Goal: Complete application form

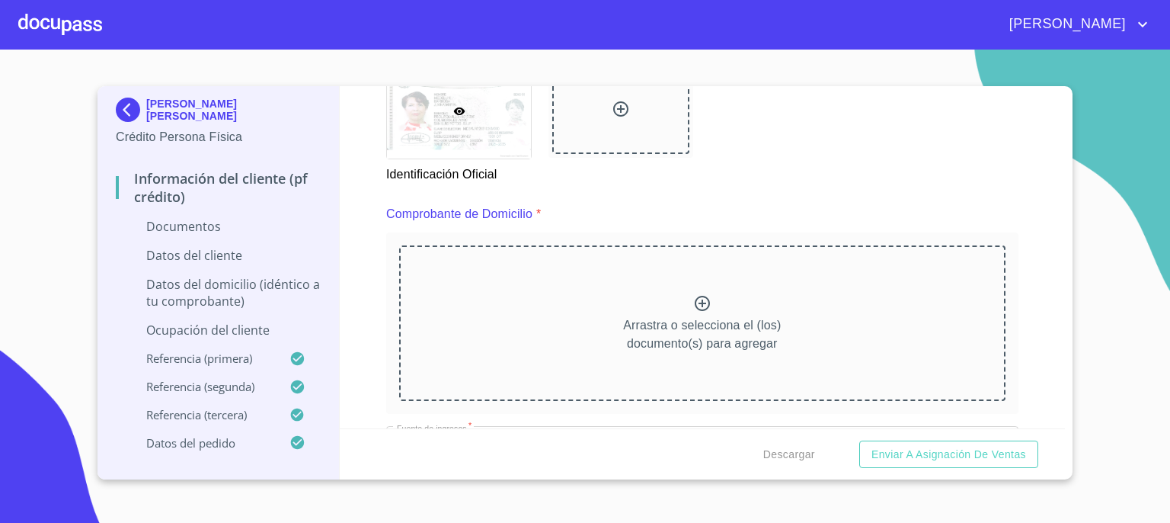
scroll to position [812, 0]
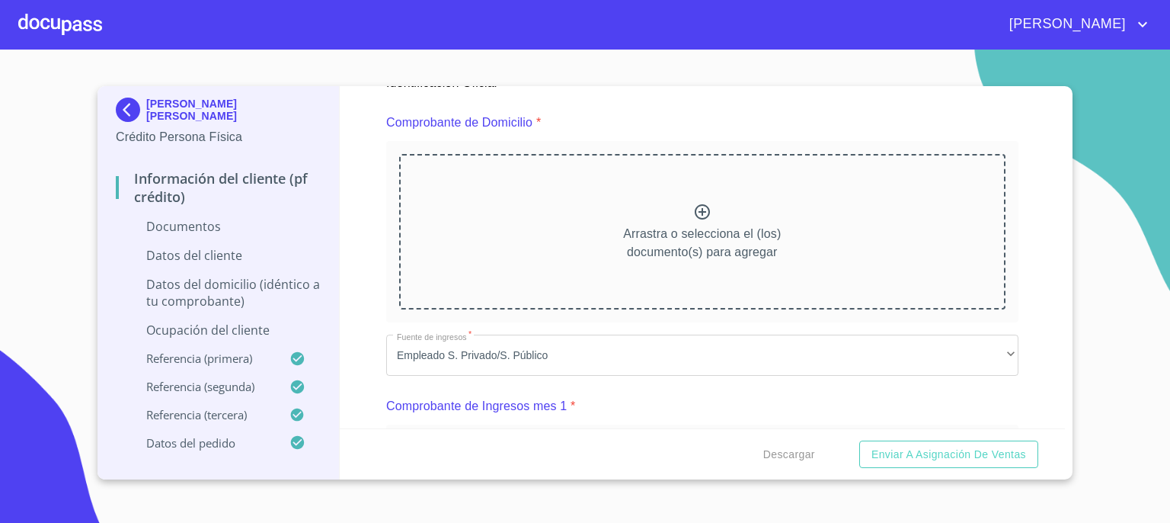
click at [695, 211] on icon at bounding box center [702, 212] width 18 height 18
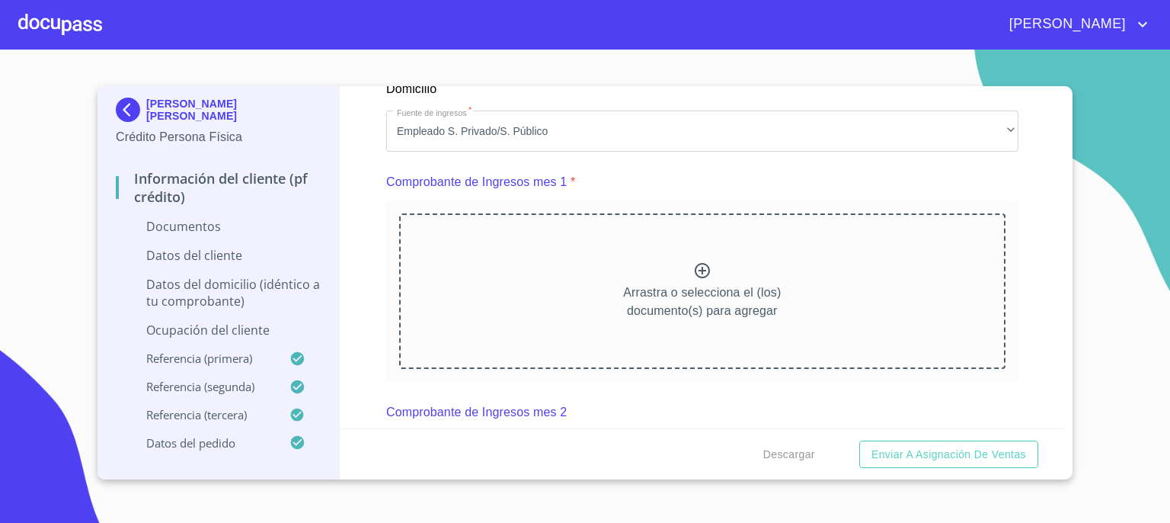
scroll to position [1503, 0]
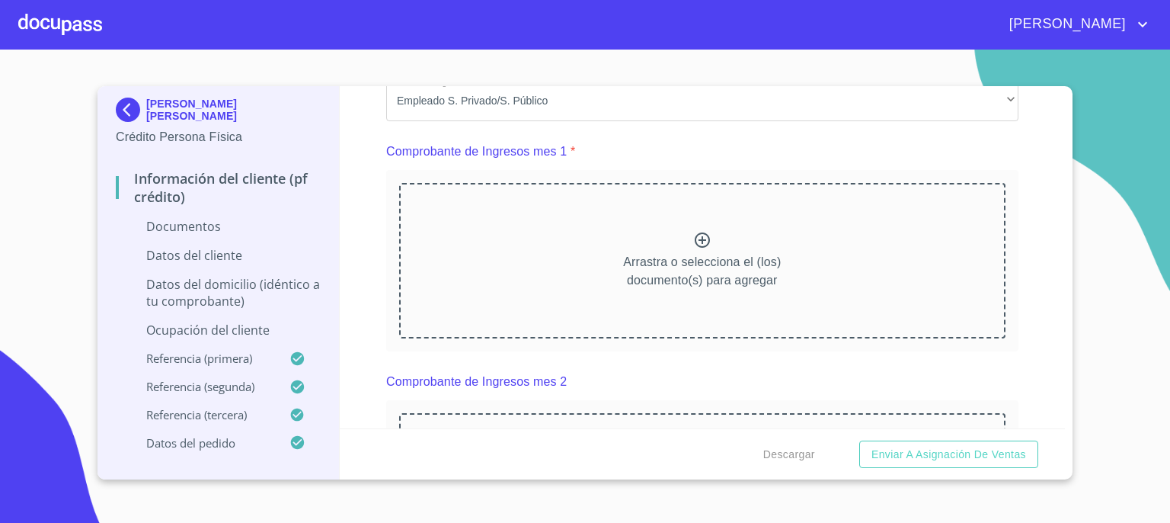
click at [694, 238] on icon at bounding box center [702, 240] width 18 height 18
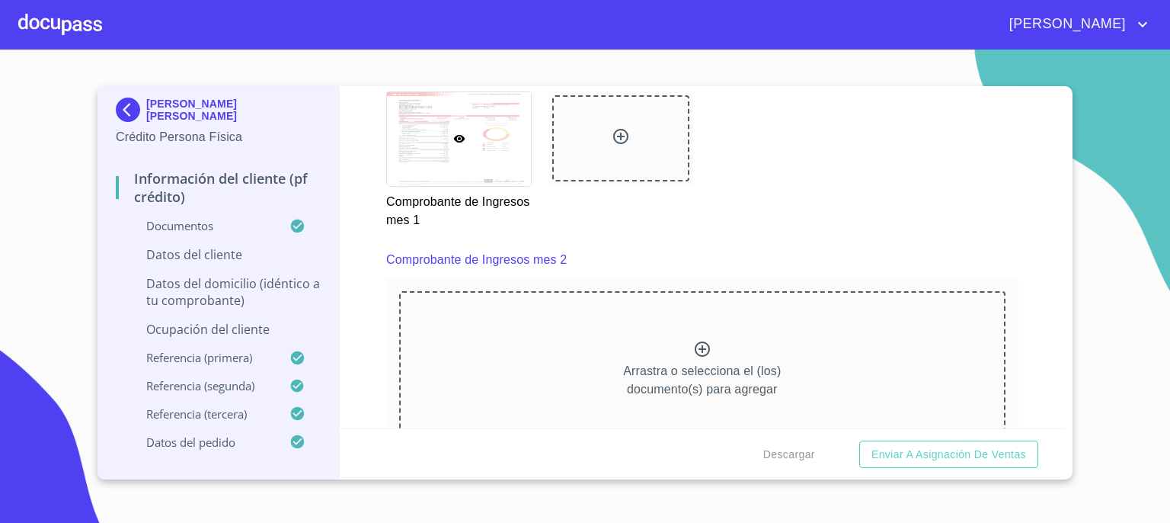
scroll to position [2112, 0]
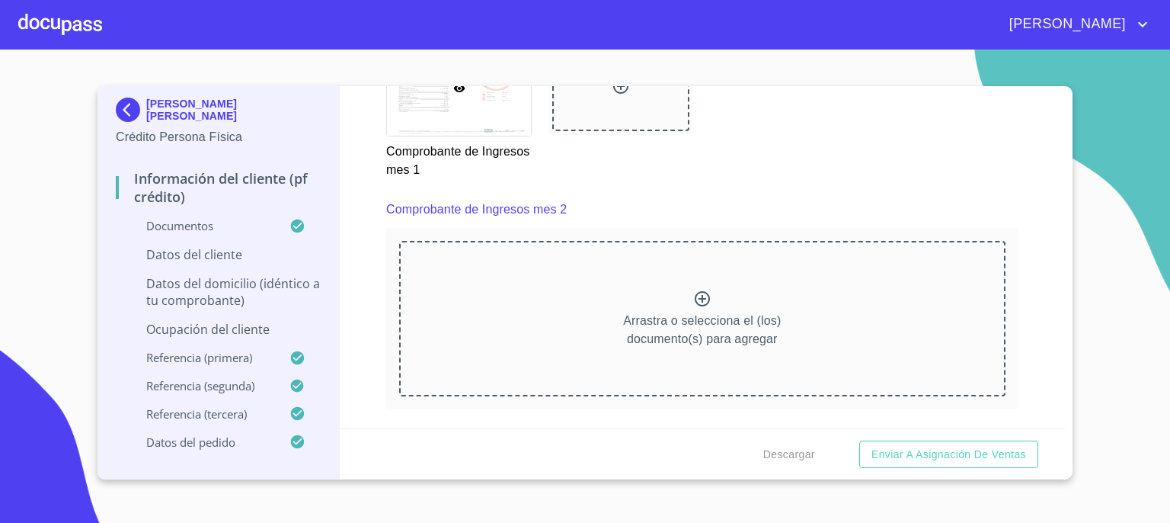
click at [695, 293] on icon at bounding box center [702, 298] width 15 height 15
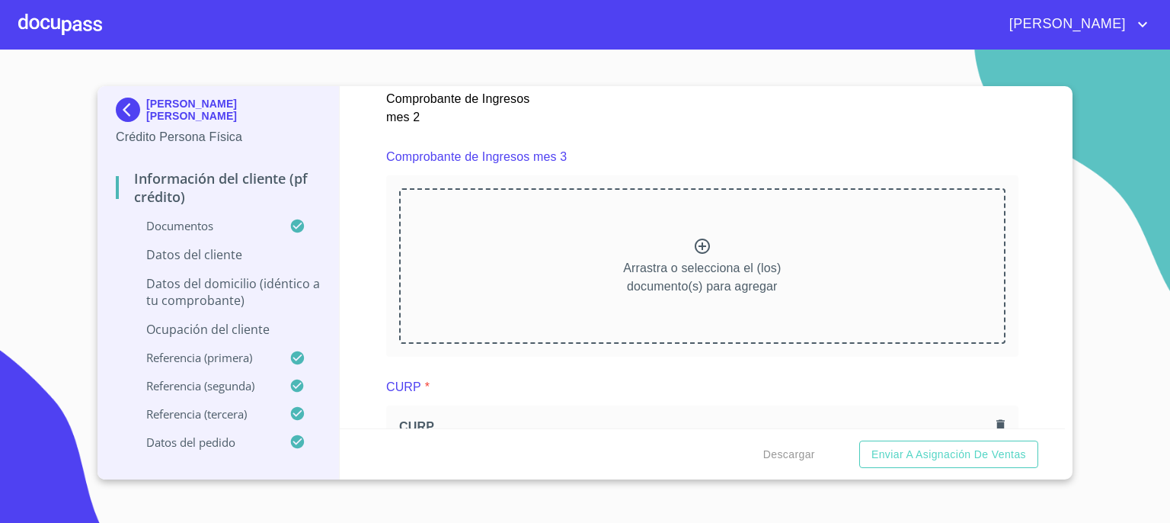
scroll to position [2843, 0]
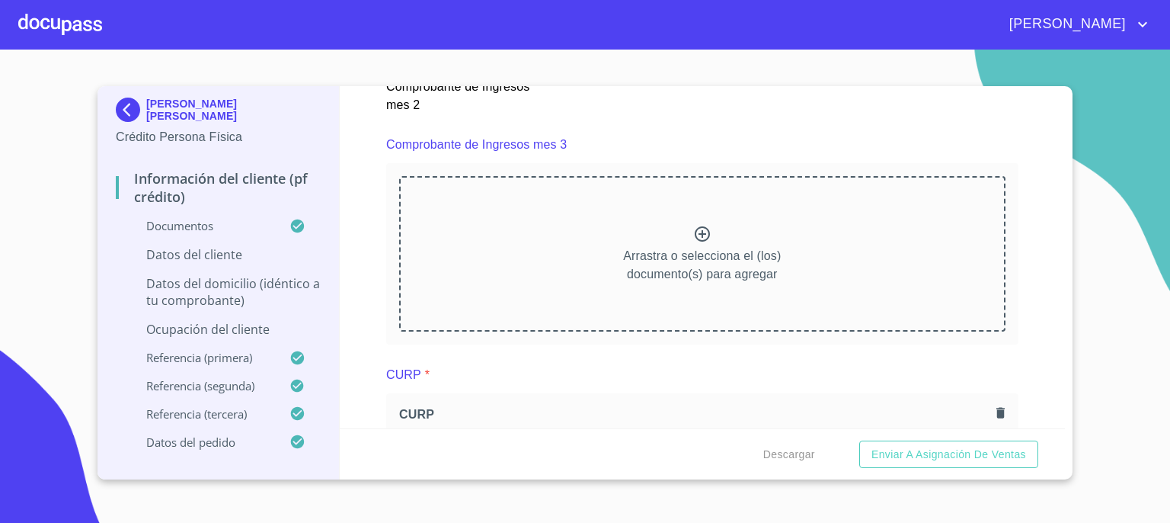
click at [696, 226] on icon at bounding box center [702, 233] width 15 height 15
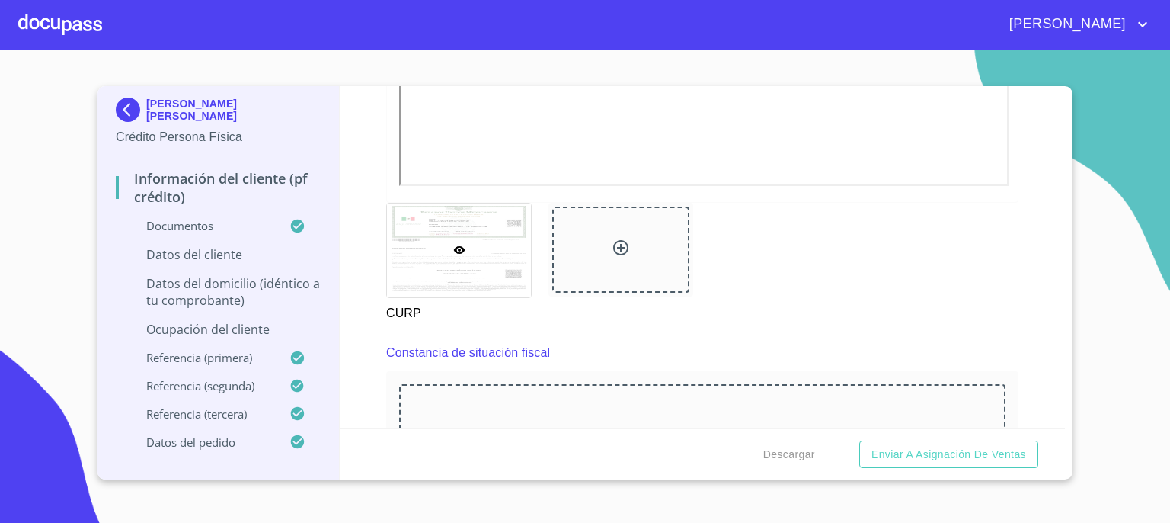
scroll to position [4073, 0]
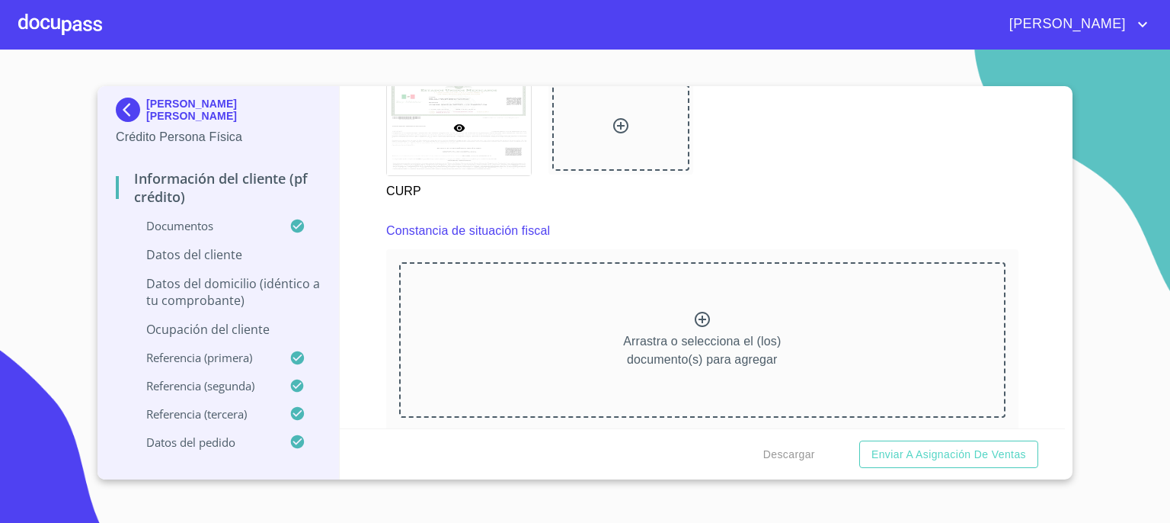
click at [697, 310] on icon at bounding box center [702, 319] width 18 height 18
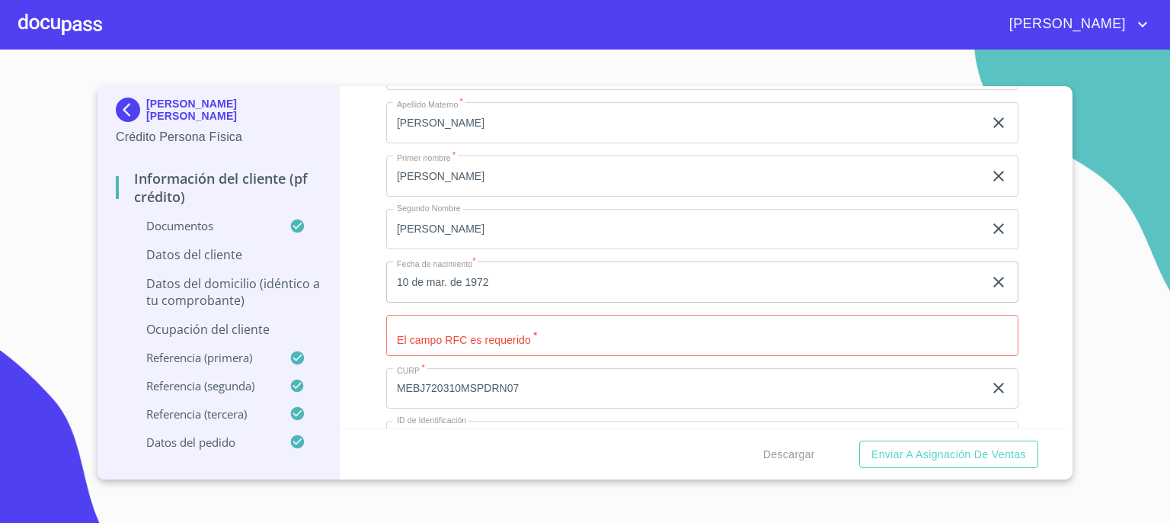
scroll to position [4967, 0]
click at [728, 325] on input "Documento de identificación.   *" at bounding box center [702, 331] width 632 height 41
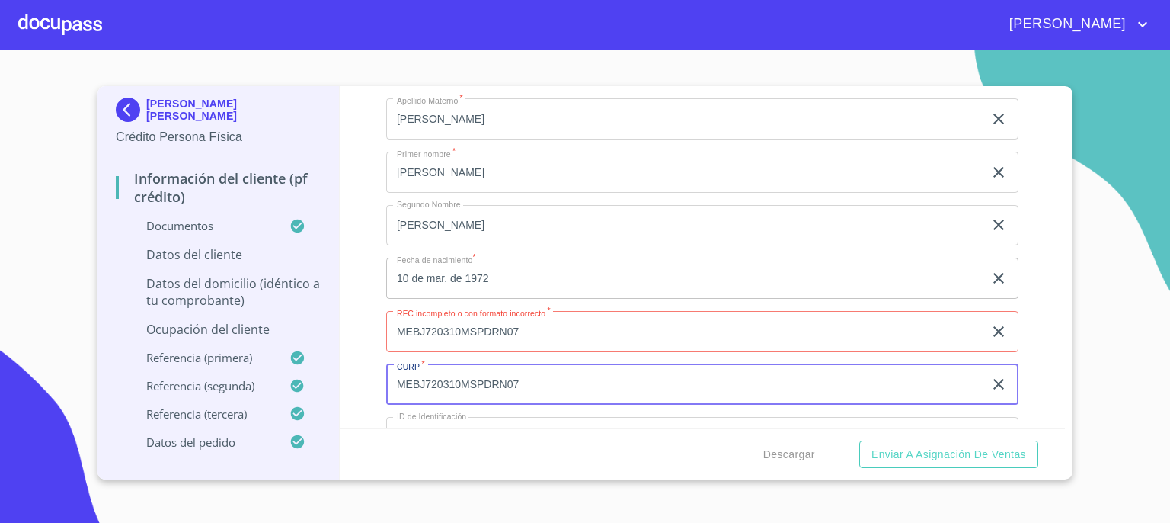
click at [665, 379] on input "MEBJ720310MSPDRN07" at bounding box center [684, 384] width 597 height 41
click at [628, 328] on input "MEBJ720310MSPDRN07" at bounding box center [684, 331] width 597 height 41
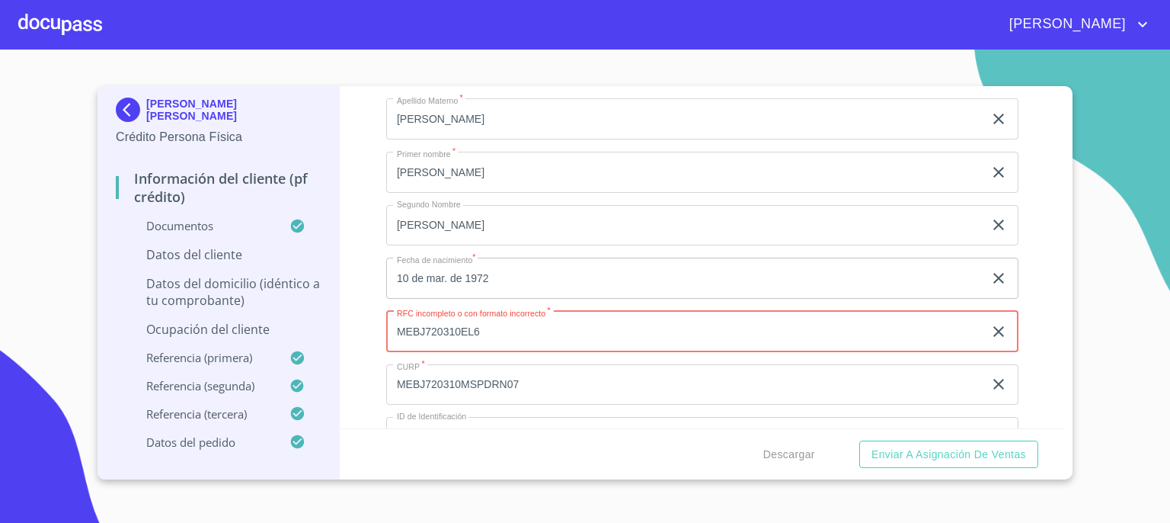
type input "MEBJ720310EL6"
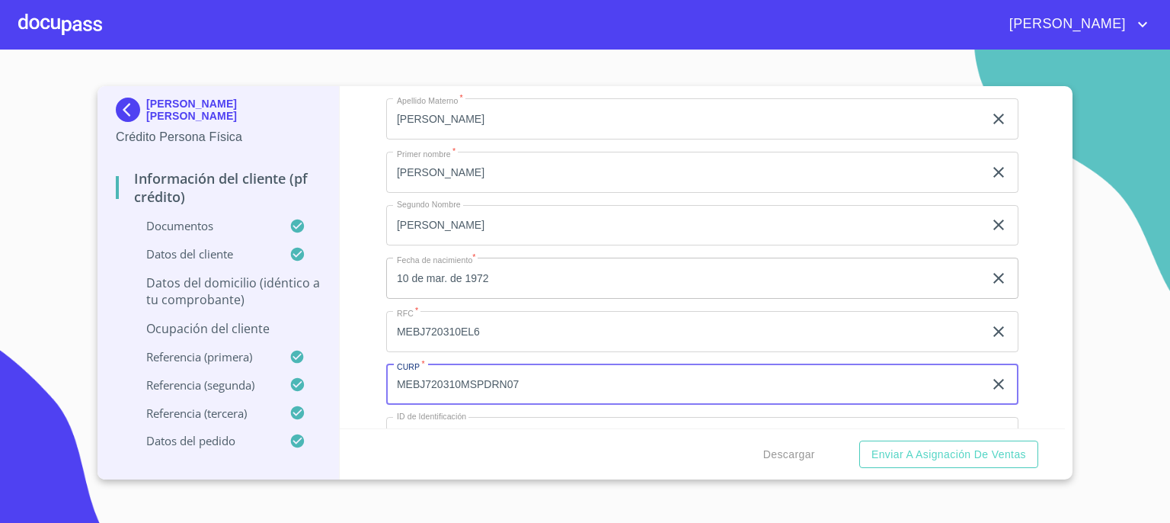
click at [689, 373] on input "MEBJ720310MSPDRN07" at bounding box center [684, 384] width 597 height 41
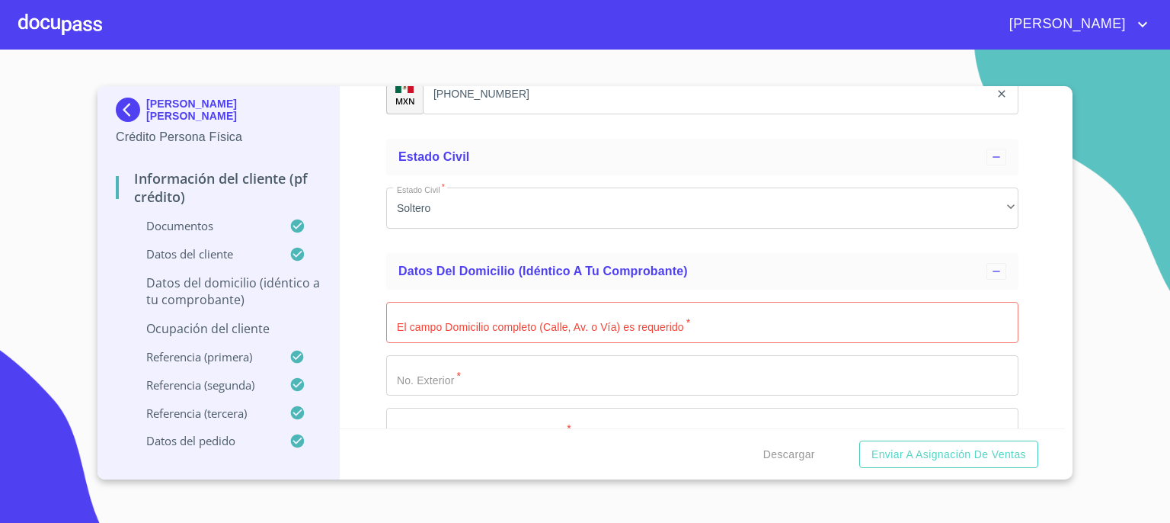
scroll to position [5576, 0]
click at [942, 322] on input "Documento de identificación.   *" at bounding box center [702, 321] width 632 height 41
type input "POLVILLO"
click at [896, 362] on input "Documento de identificación.   *" at bounding box center [702, 374] width 632 height 41
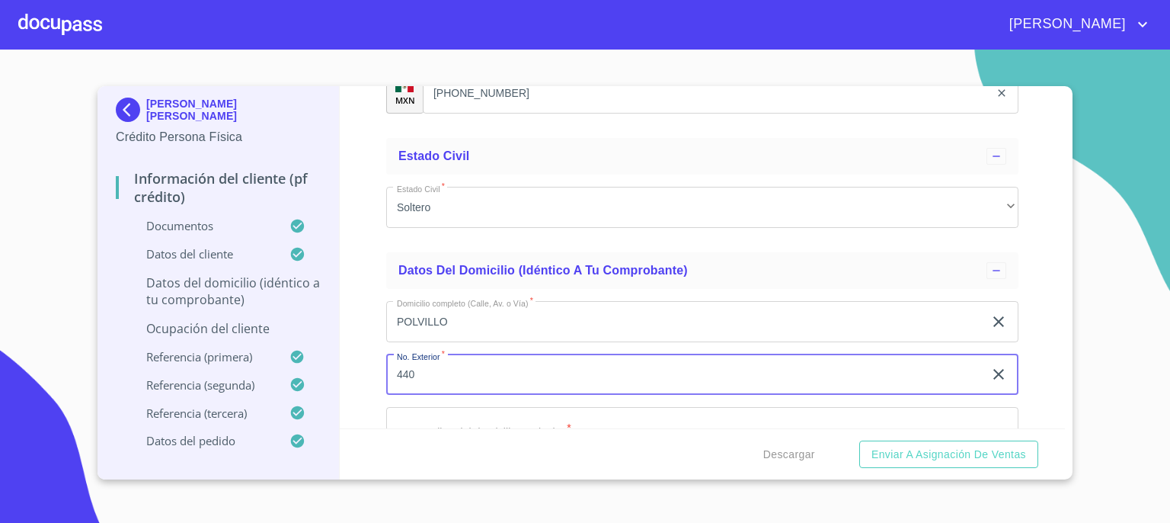
type input "440"
click at [1052, 417] on div "Información del cliente (PF crédito) Documentos Documento de identificación.   …" at bounding box center [703, 257] width 726 height 342
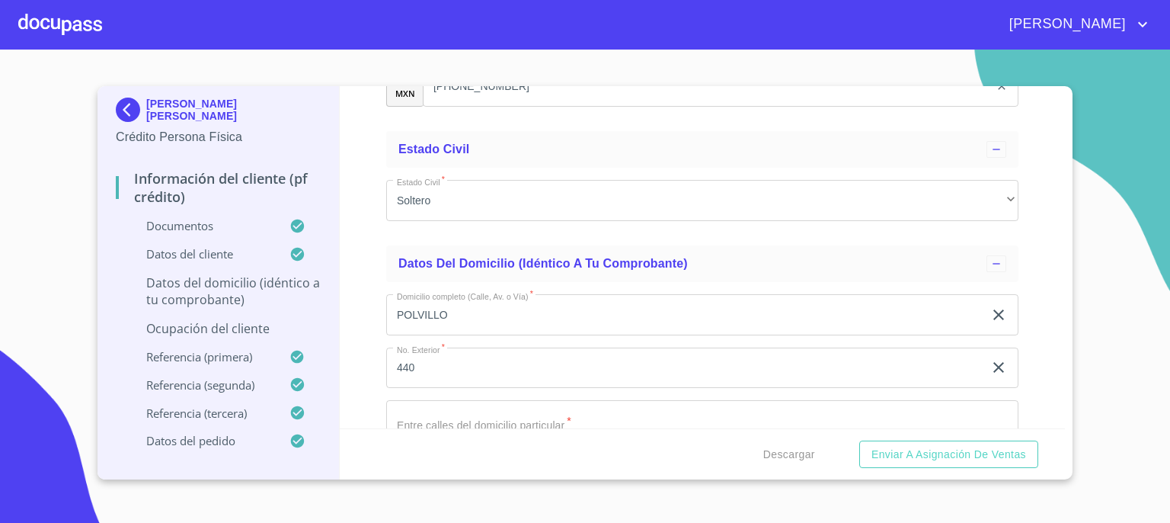
click at [1052, 417] on div "Información del cliente (PF crédito) Documentos Documento de identificación.   …" at bounding box center [703, 257] width 726 height 342
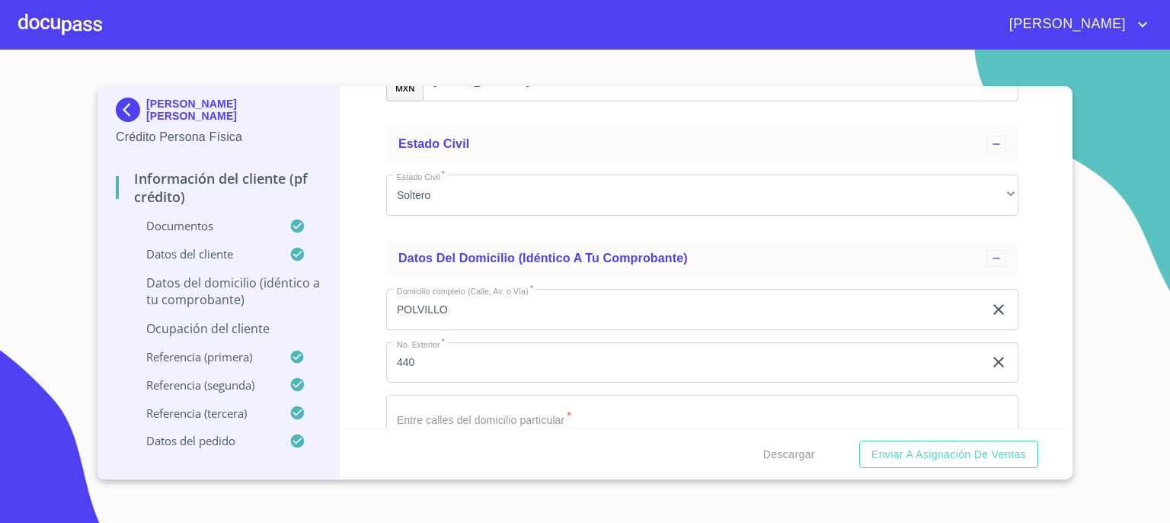
click at [1052, 417] on div "Información del cliente (PF crédito) Documentos Documento de identificación.   …" at bounding box center [703, 257] width 726 height 342
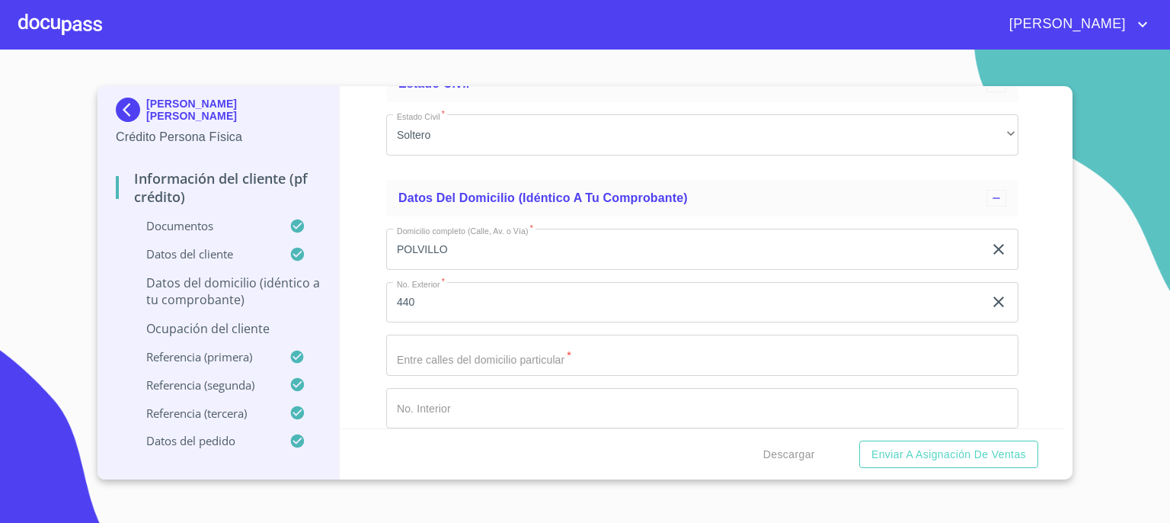
scroll to position [5649, 0]
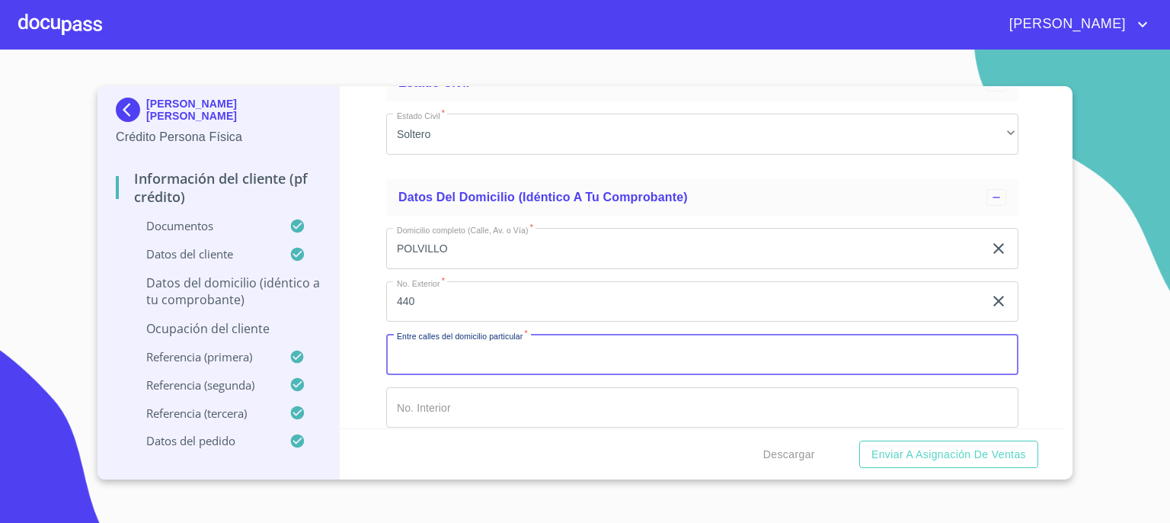
click at [692, 342] on input "Documento de identificación.   *" at bounding box center [702, 354] width 632 height 41
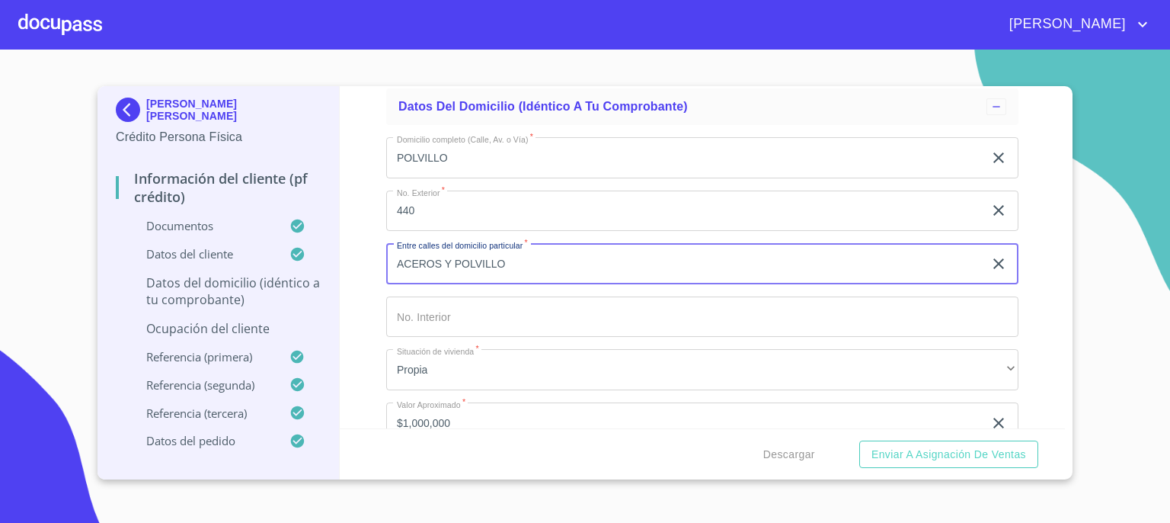
scroll to position [5741, 0]
type input "ACEROS Y POLVILLO"
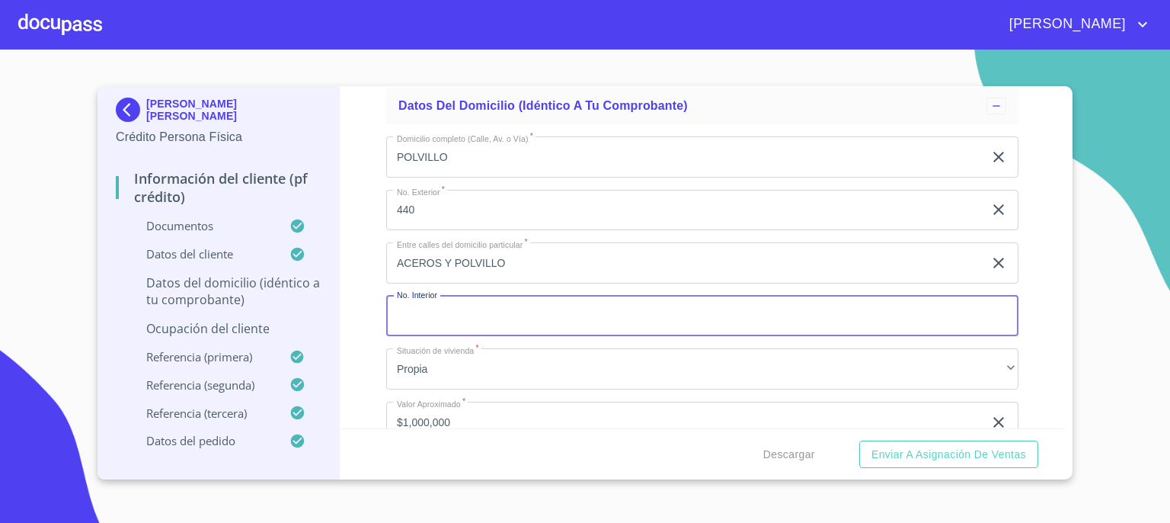
click at [815, 311] on input "Documento de identificación.   *" at bounding box center [702, 316] width 632 height 41
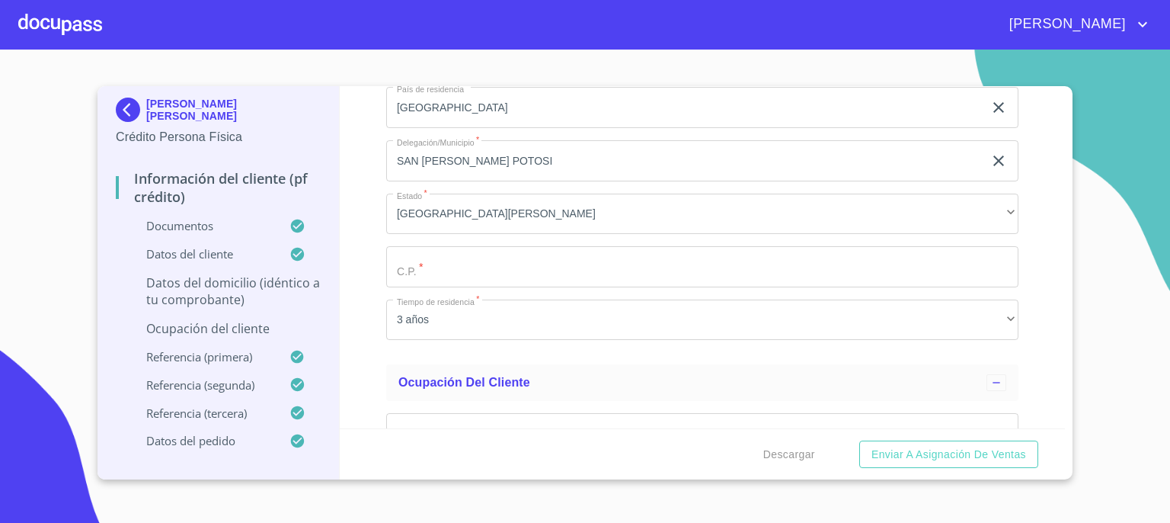
scroll to position [6167, 0]
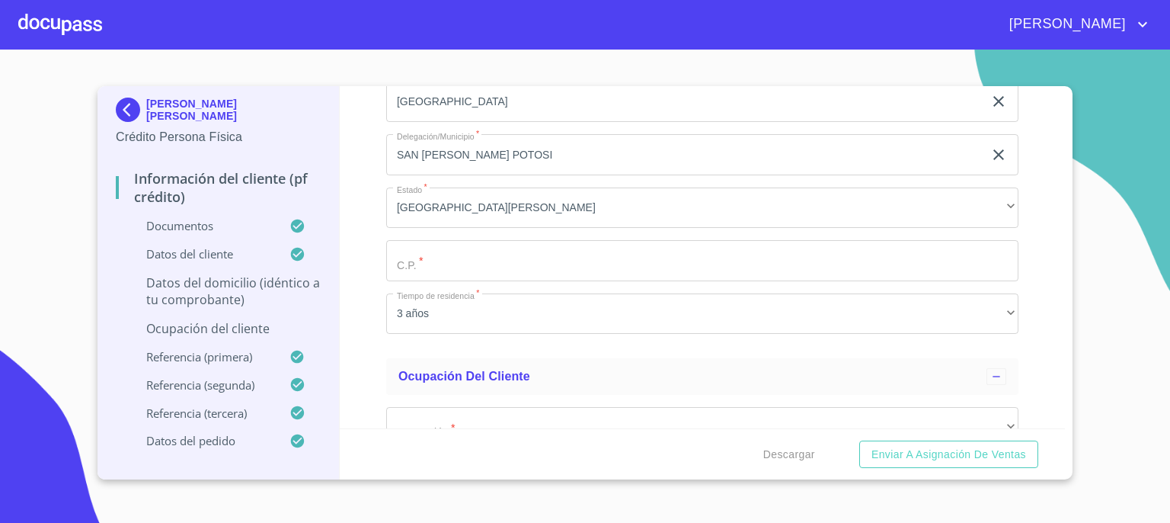
type input "B 206"
click at [785, 256] on input "Documento de identificación.   *" at bounding box center [702, 260] width 632 height 41
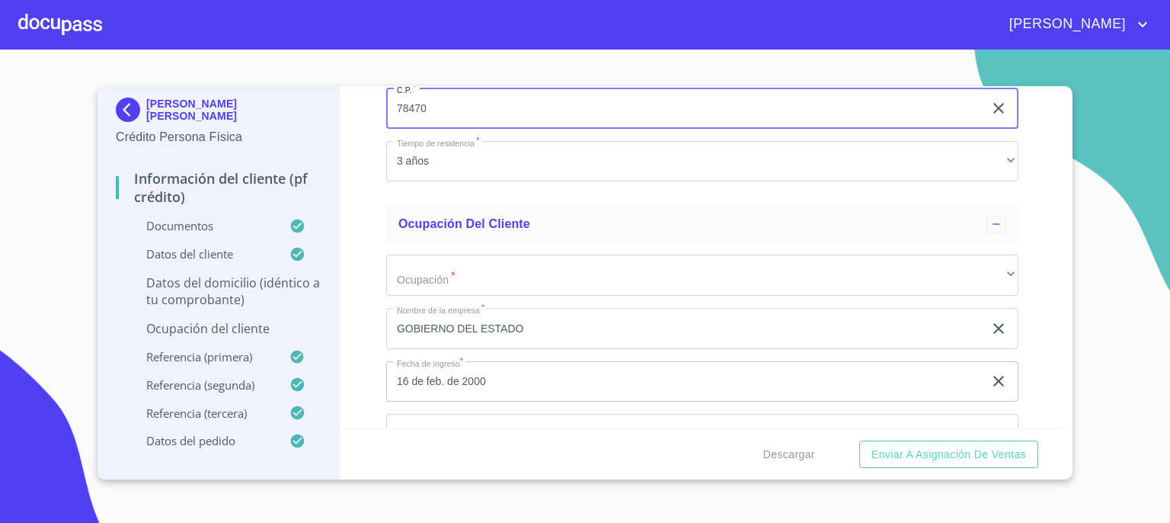
scroll to position [6350, 0]
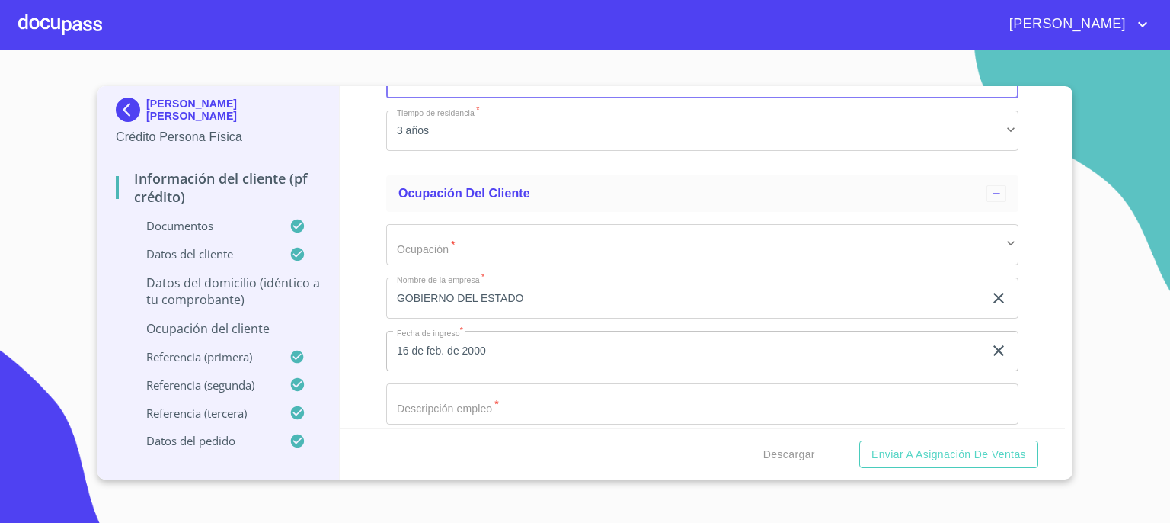
type input "78470"
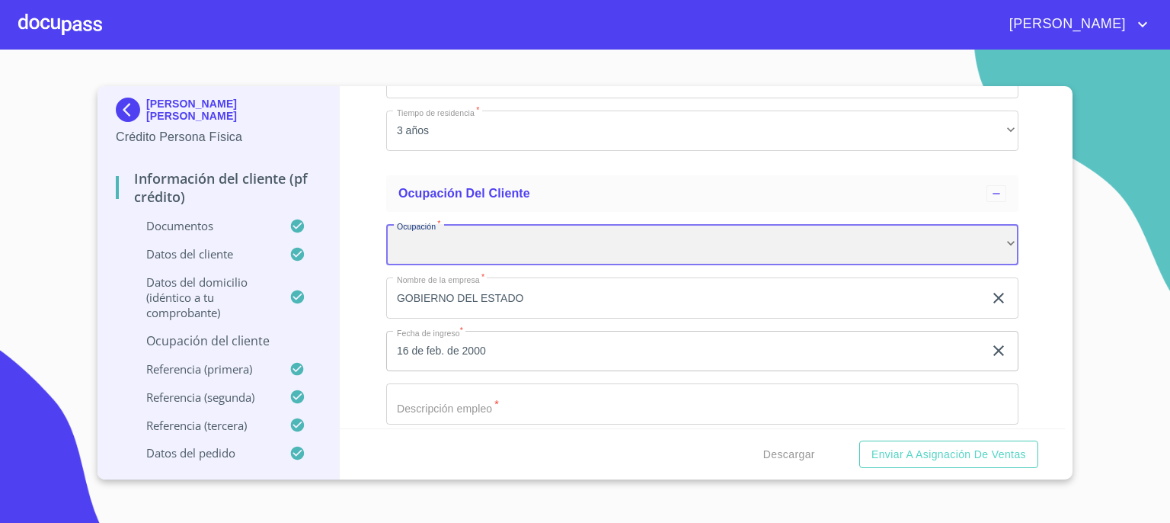
click at [636, 241] on div "​" at bounding box center [702, 244] width 632 height 41
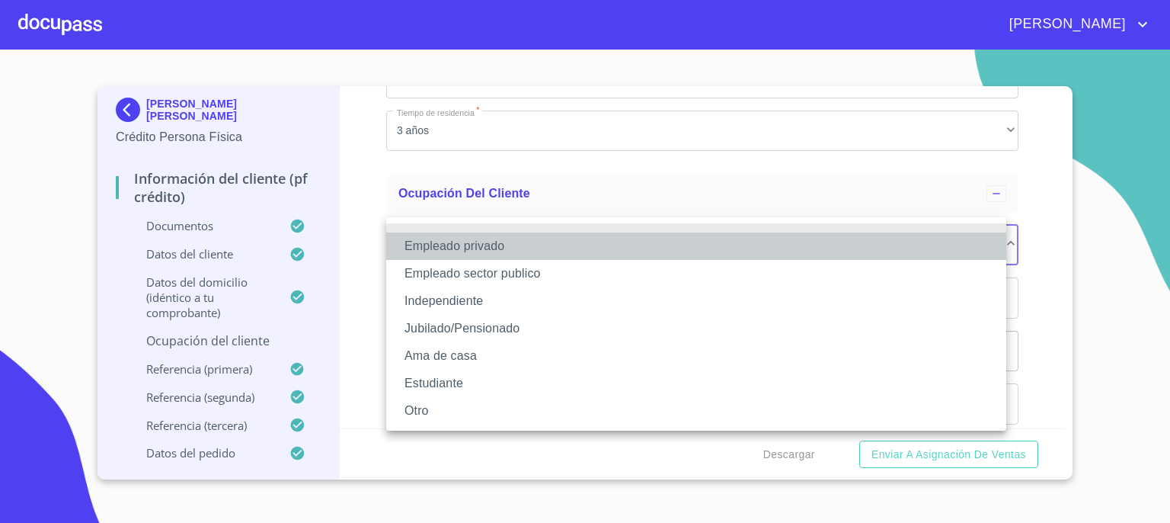
click at [636, 241] on li "Empleado privado" at bounding box center [696, 245] width 620 height 27
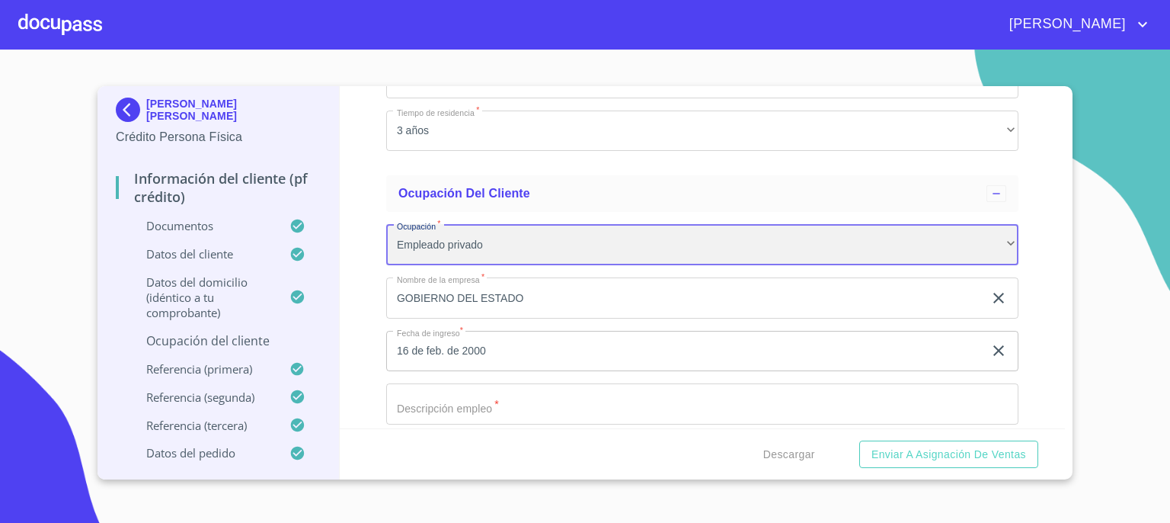
click at [734, 238] on div "Empleado privado" at bounding box center [702, 244] width 632 height 41
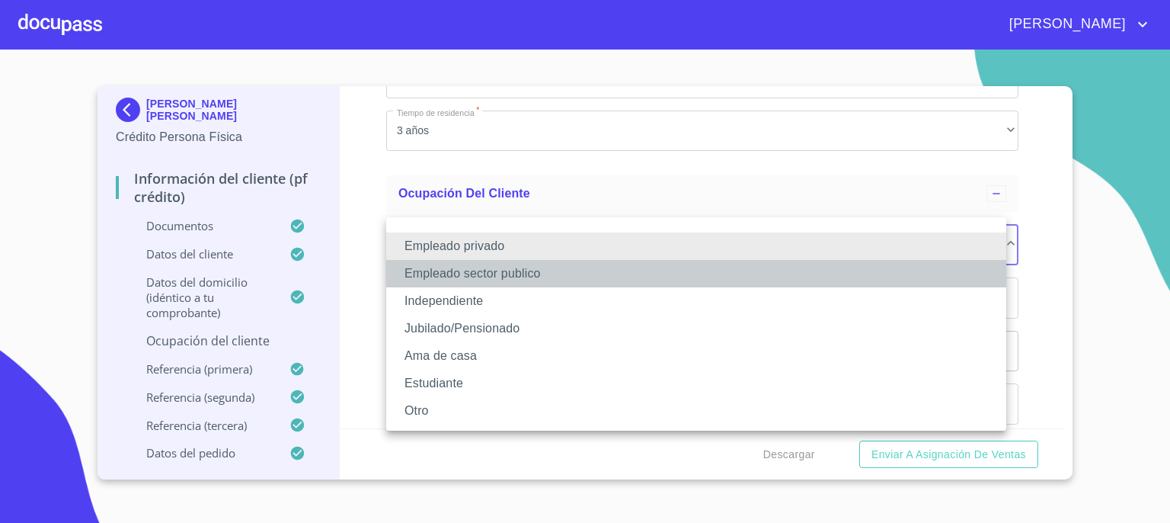
click at [710, 275] on li "Empleado sector publico" at bounding box center [696, 273] width 620 height 27
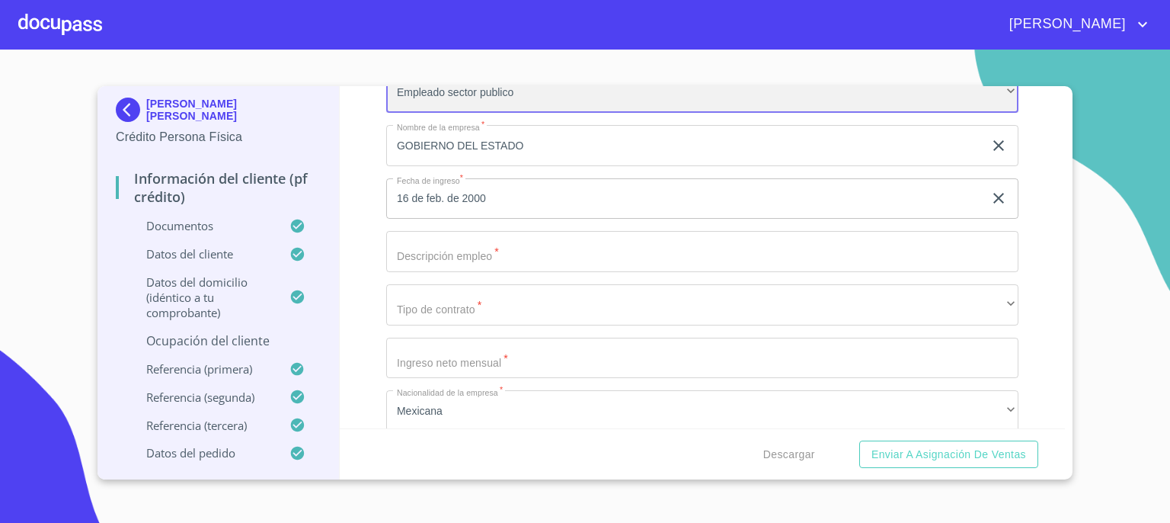
scroll to position [6533, 0]
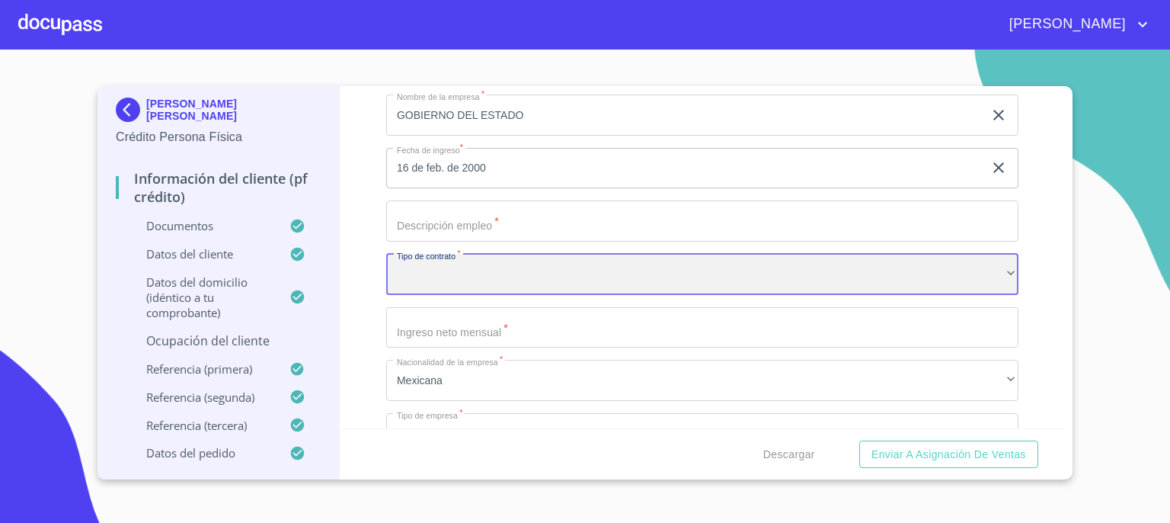
click at [930, 270] on div "​" at bounding box center [702, 274] width 632 height 41
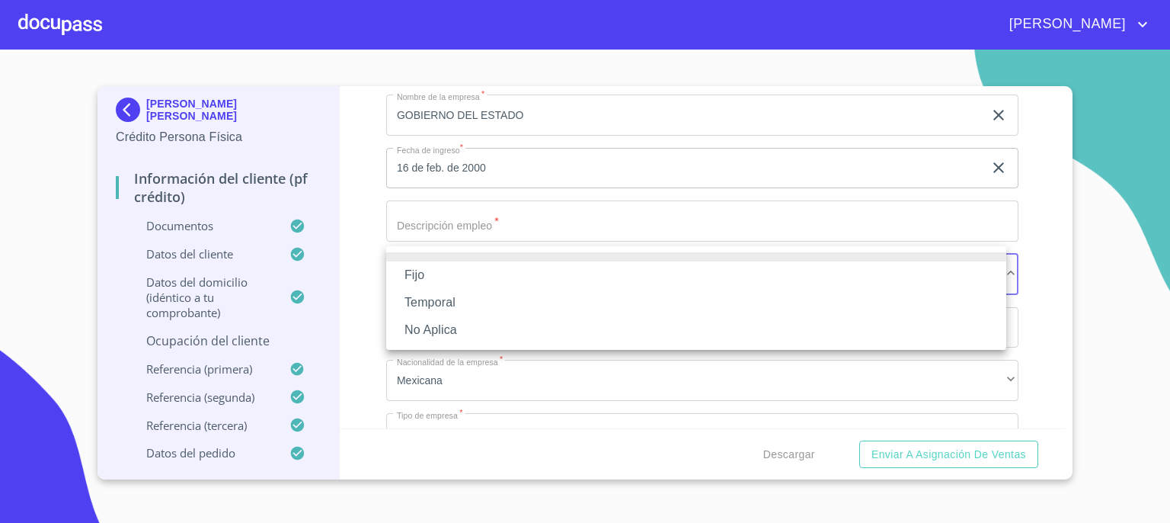
click at [891, 279] on li "Fijo" at bounding box center [696, 274] width 620 height 27
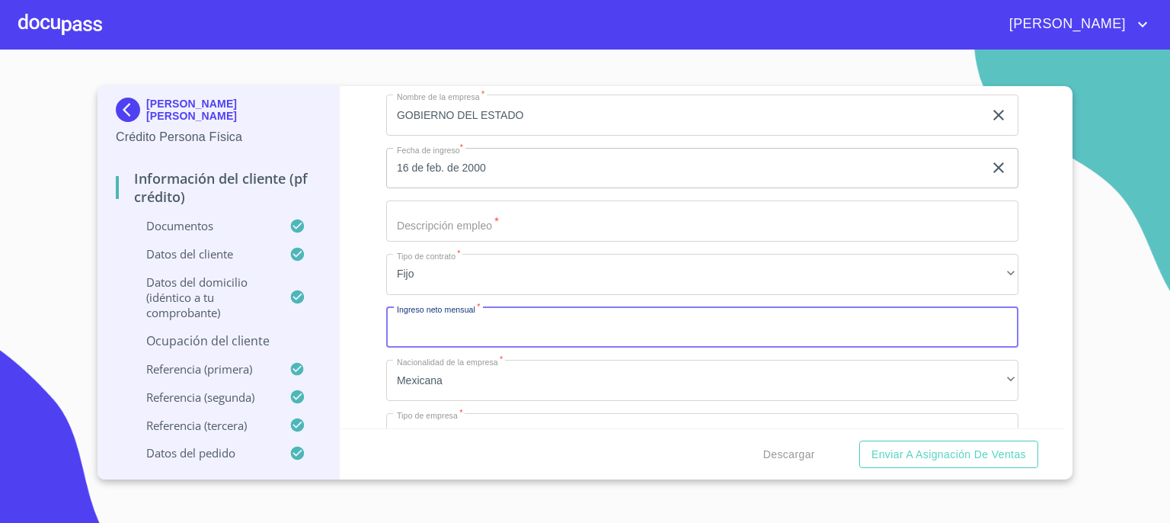
click at [881, 328] on input "Documento de identificación.   *" at bounding box center [702, 327] width 632 height 41
type input "32000"
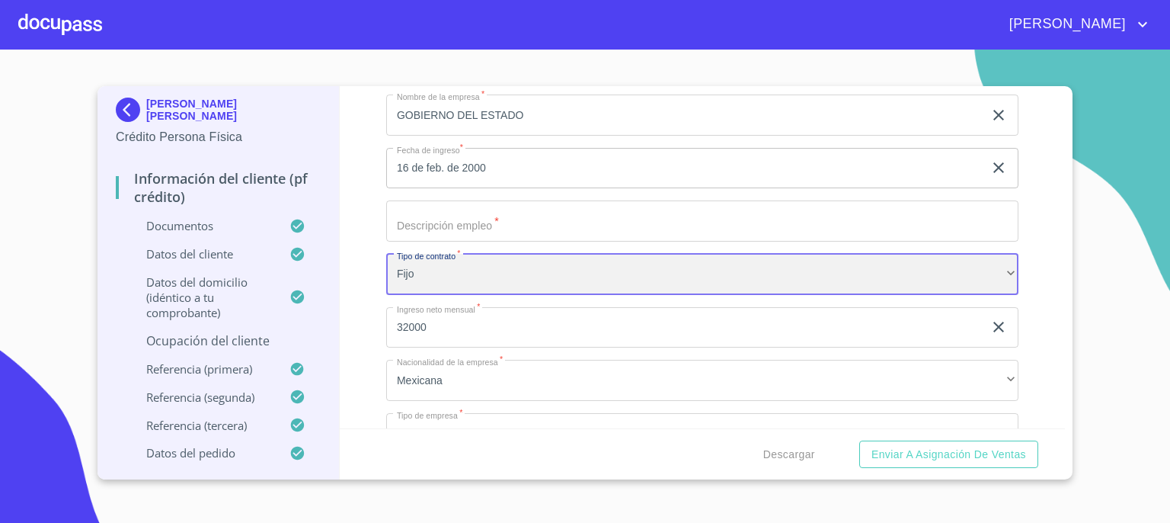
click at [868, 272] on div "Fijo" at bounding box center [702, 274] width 632 height 41
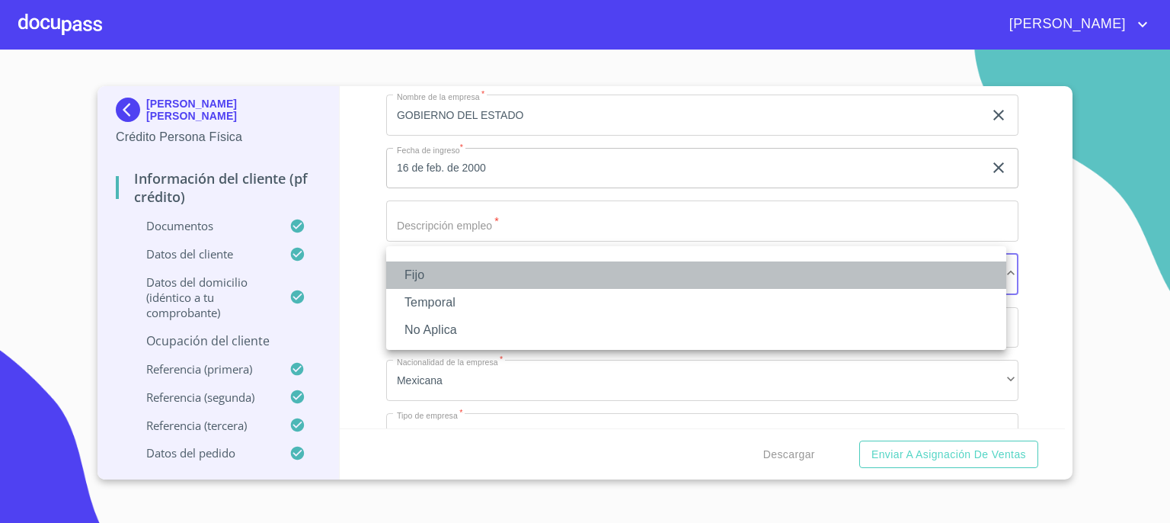
click at [868, 272] on li "Fijo" at bounding box center [696, 274] width 620 height 27
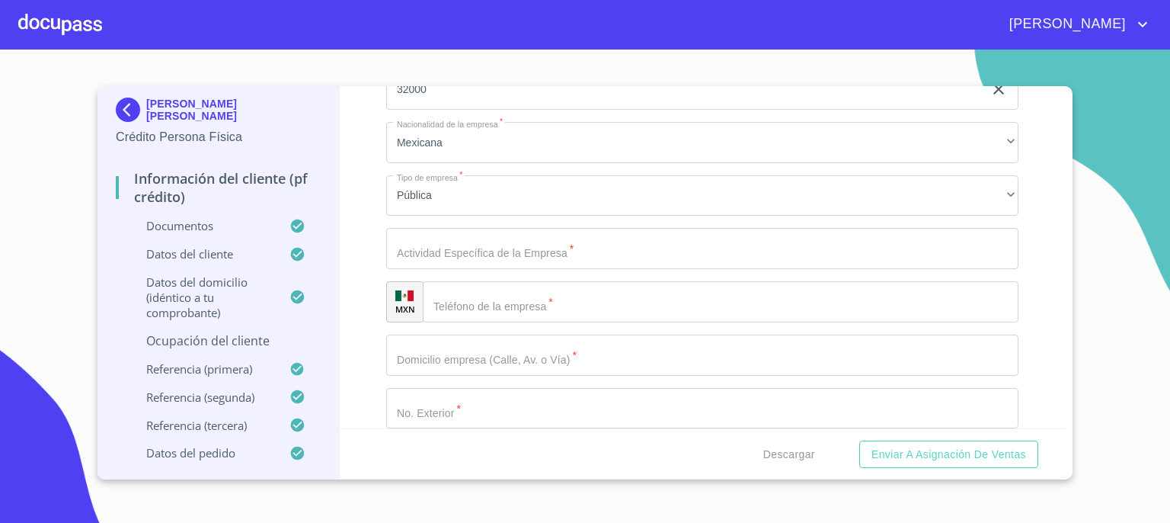
scroll to position [6777, 0]
click at [789, 235] on input "Documento de identificación.   *" at bounding box center [702, 242] width 632 height 41
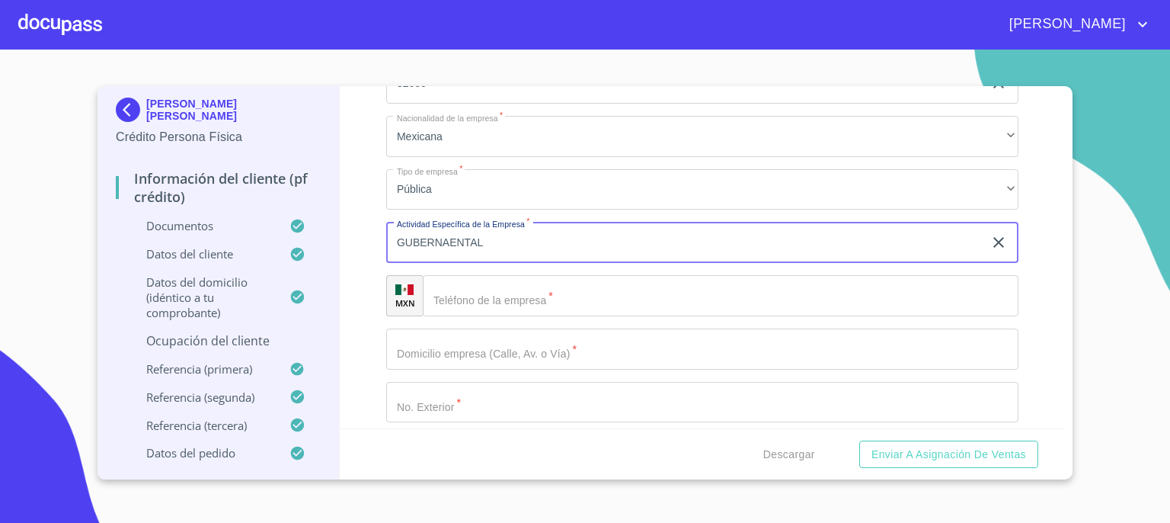
click at [449, 233] on input "GUBERNAENTAL" at bounding box center [684, 242] width 597 height 41
type input "GUBERNAMENTAL"
click at [485, 290] on input "Documento de identificación.   *" at bounding box center [721, 295] width 596 height 41
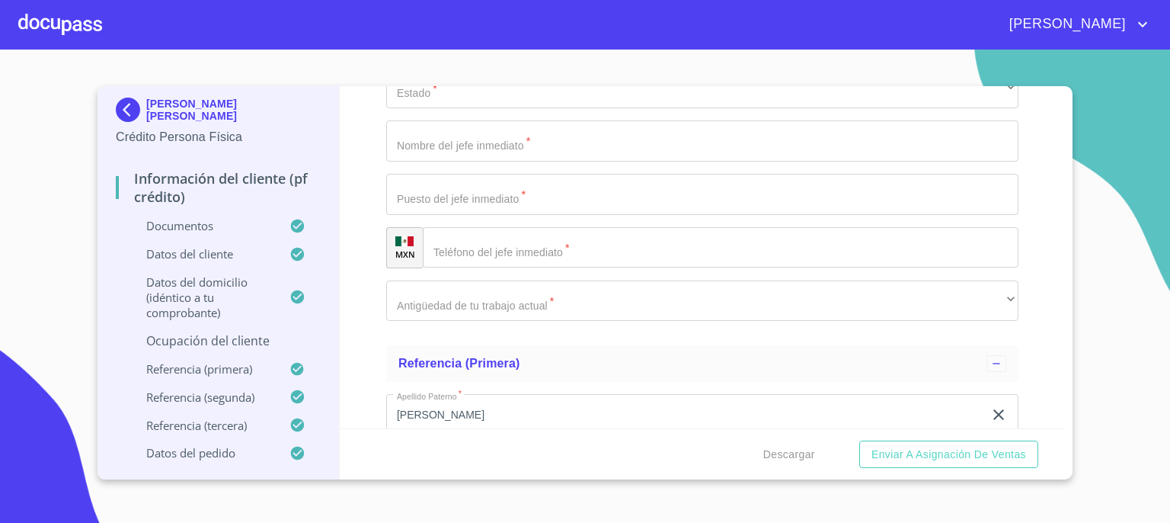
scroll to position [7366, 0]
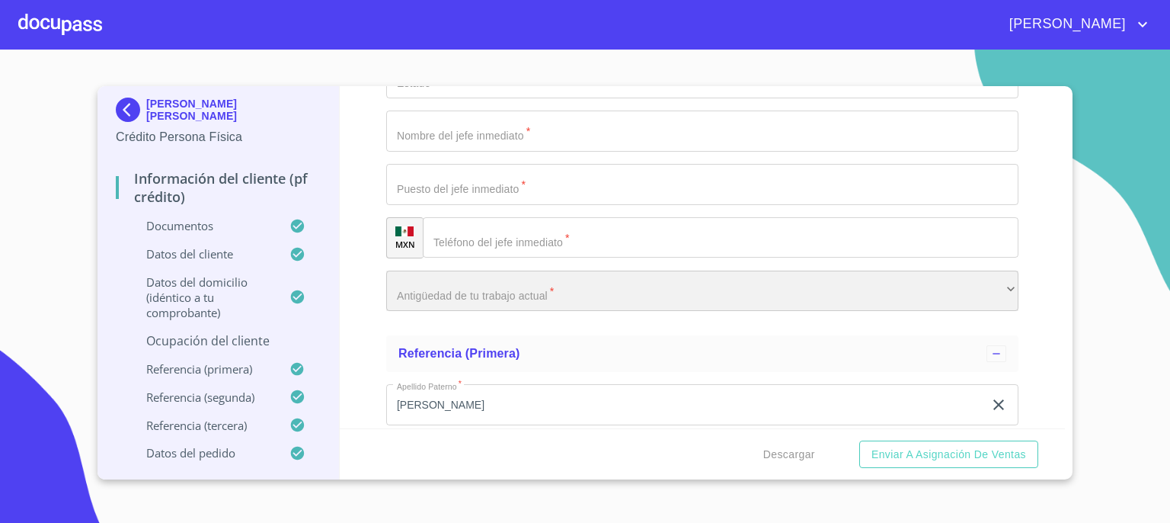
click at [842, 284] on div "​" at bounding box center [702, 290] width 632 height 41
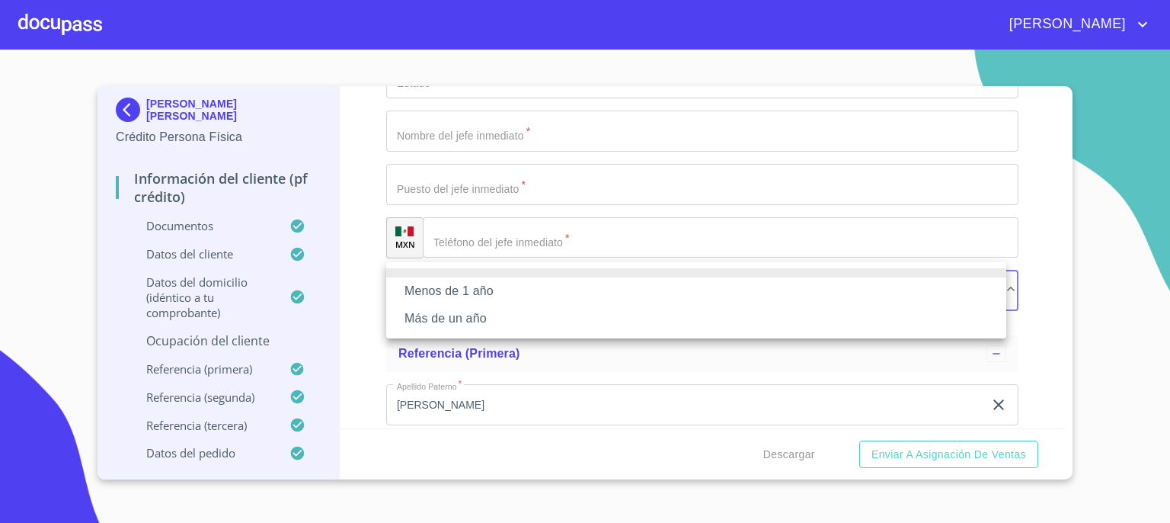
click at [835, 290] on li "Menos de 1 año" at bounding box center [696, 290] width 620 height 27
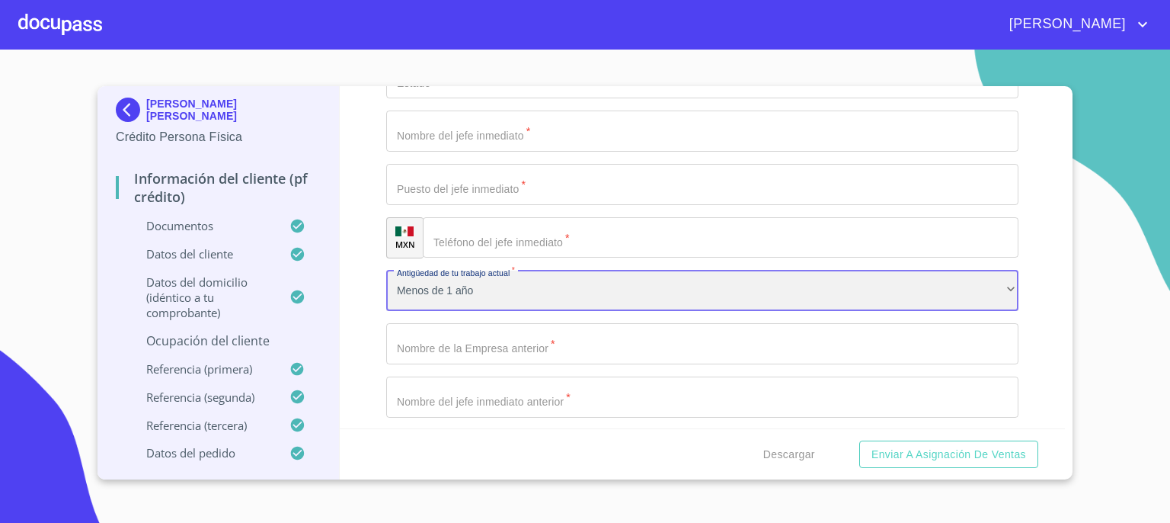
click at [831, 289] on div "Menos de 1 año" at bounding box center [702, 290] width 632 height 41
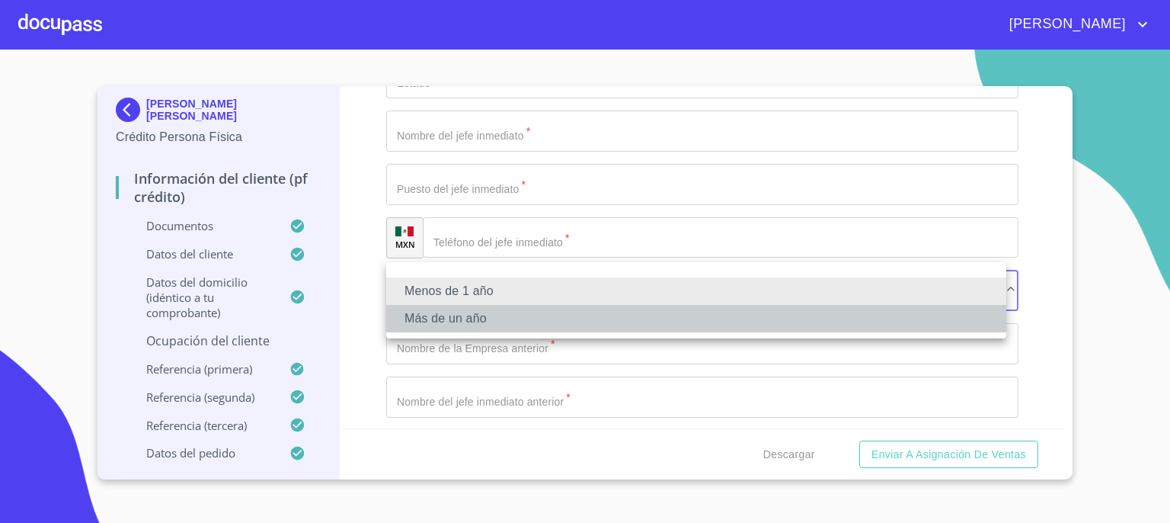
click at [807, 322] on li "Más de un año" at bounding box center [696, 318] width 620 height 27
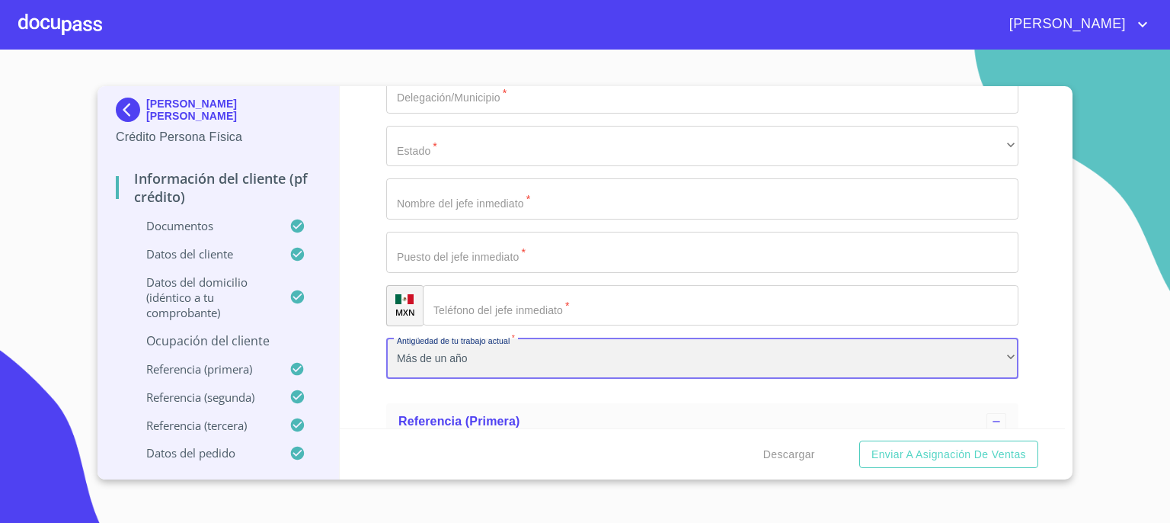
scroll to position [7305, 0]
